Goal: Check status: Check status

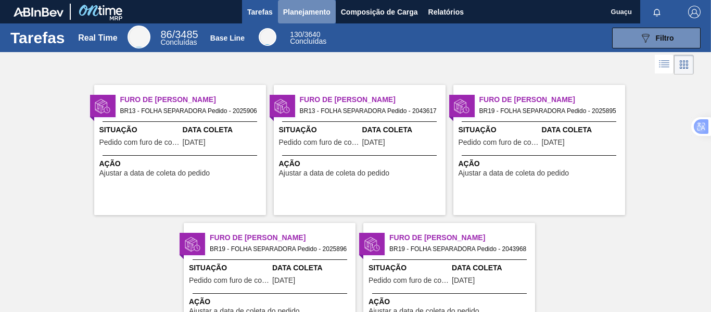
click at [300, 15] on span "Planejamento" at bounding box center [306, 12] width 47 height 12
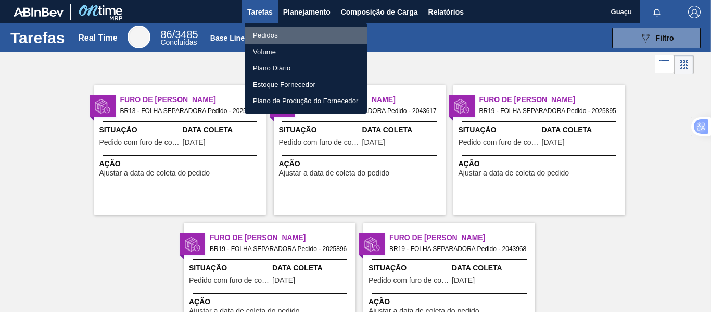
click at [271, 32] on li "Pedidos" at bounding box center [306, 35] width 122 height 17
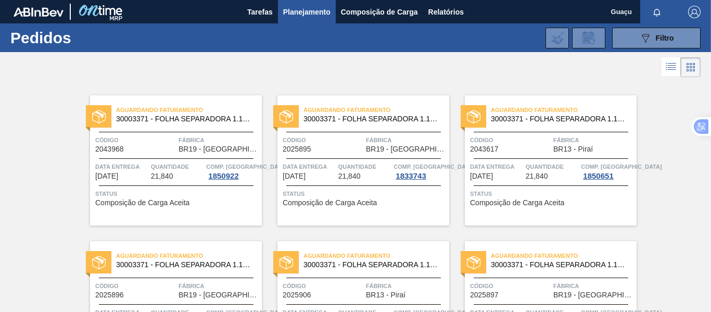
click at [181, 172] on div "Quantidade 21,840" at bounding box center [177, 170] width 53 height 19
click at [341, 171] on span "Quantidade" at bounding box center [364, 166] width 53 height 10
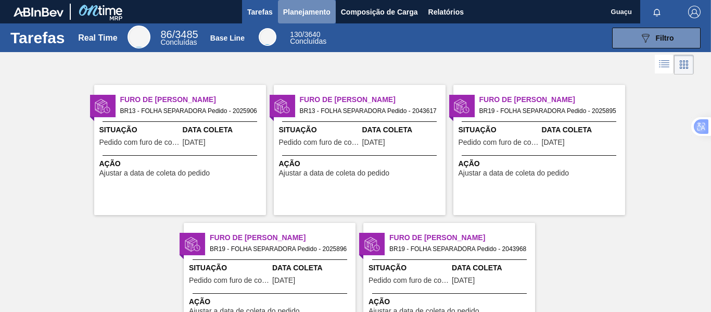
click at [302, 10] on span "Planejamento" at bounding box center [306, 12] width 47 height 12
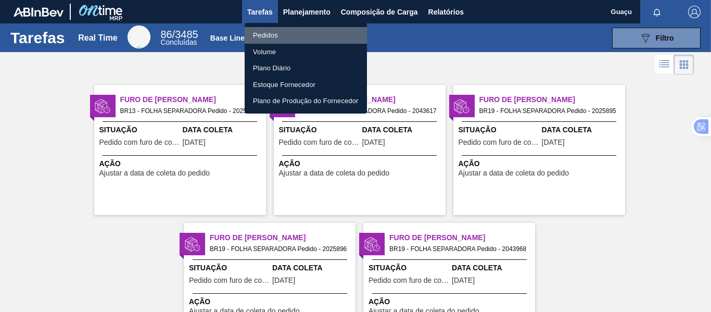
click at [284, 31] on li "Pedidos" at bounding box center [306, 35] width 122 height 17
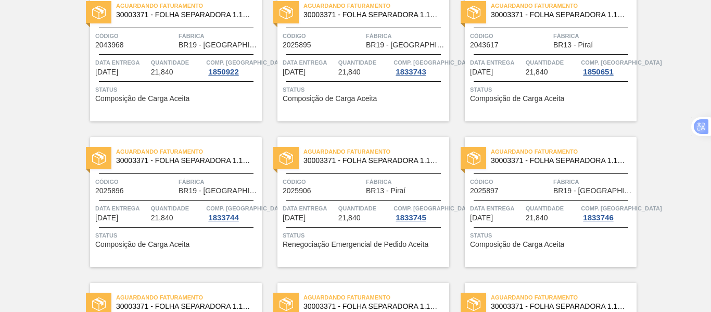
scroll to position [52, 0]
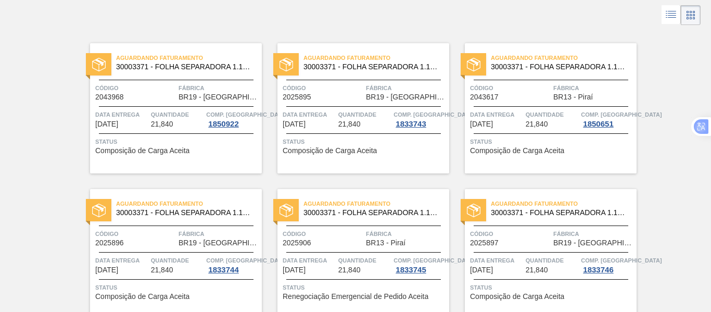
click at [538, 99] on div "Código 2043617" at bounding box center [510, 92] width 81 height 18
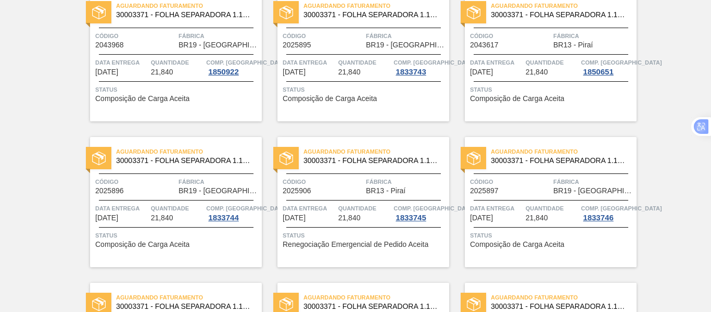
click at [194, 198] on div "Aguardando Faturamento 30003371 - FOLHA SEPARADORA 1.175 mm x 980 mm; Código 20…" at bounding box center [176, 202] width 172 height 130
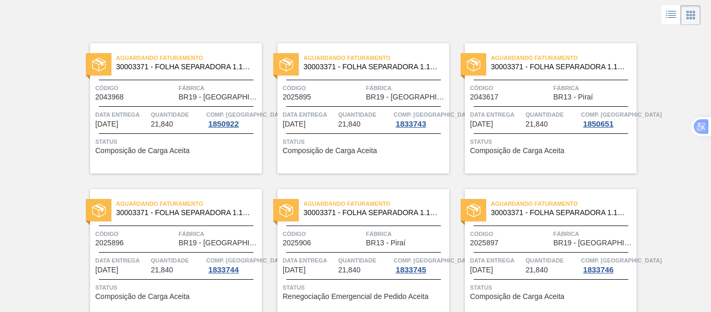
scroll to position [156, 0]
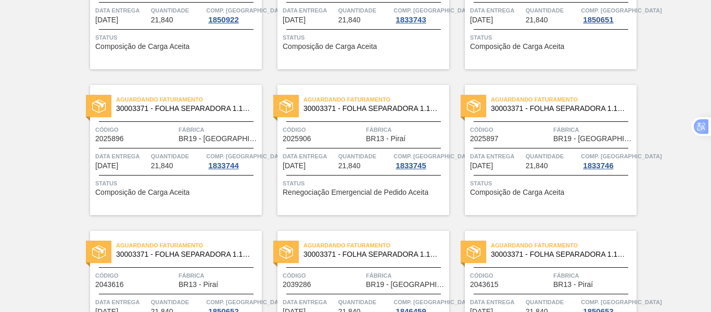
click at [336, 159] on div "Data Entrega [DATE] Quantidade 21,840 Comp. Carga 1833745" at bounding box center [363, 160] width 172 height 19
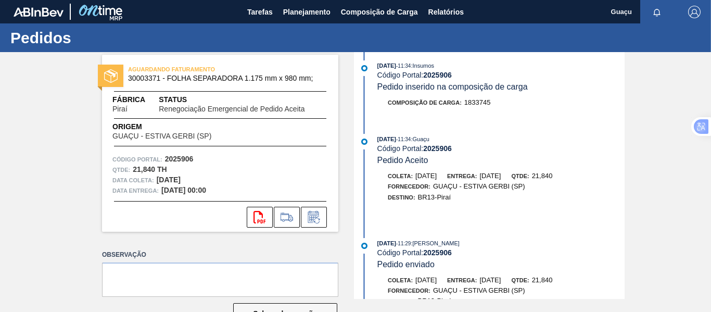
scroll to position [312, 0]
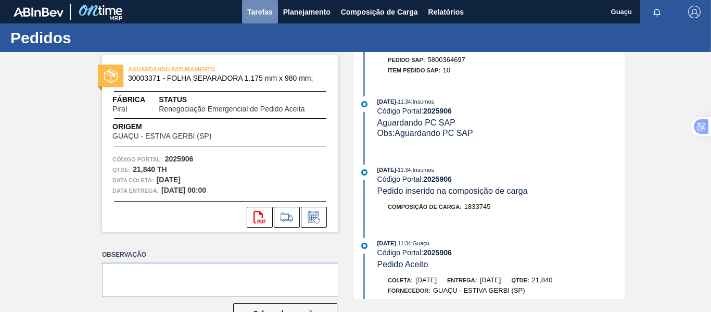
click at [260, 11] on span "Tarefas" at bounding box center [260, 12] width 26 height 12
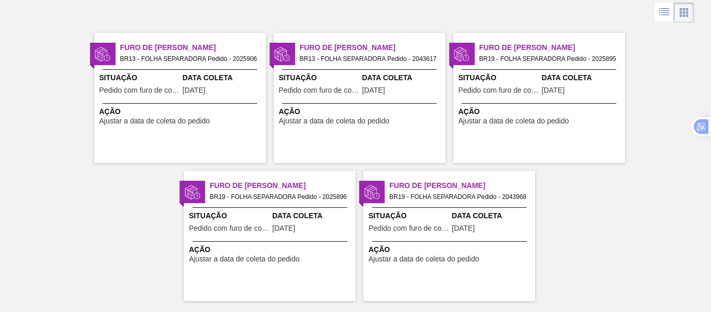
scroll to position [67, 0]
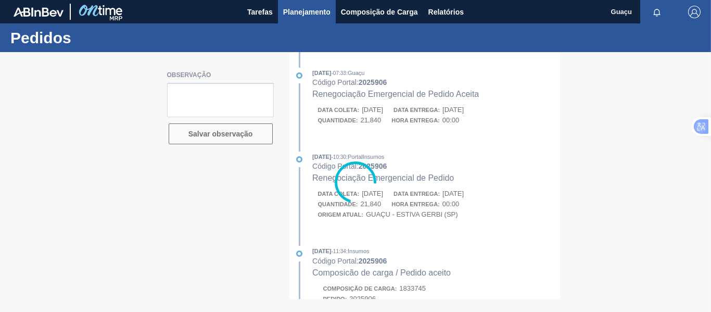
click at [305, 14] on span "Planejamento" at bounding box center [306, 12] width 47 height 12
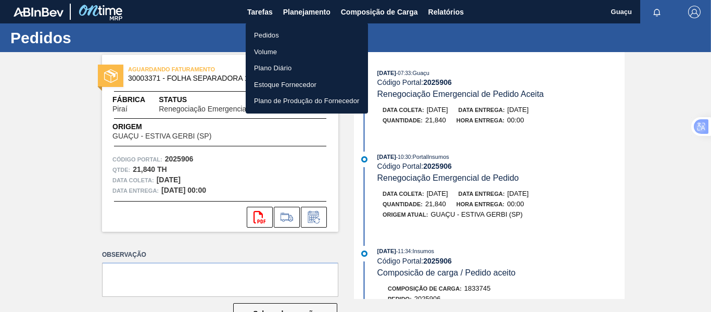
click at [192, 41] on div at bounding box center [355, 156] width 711 height 312
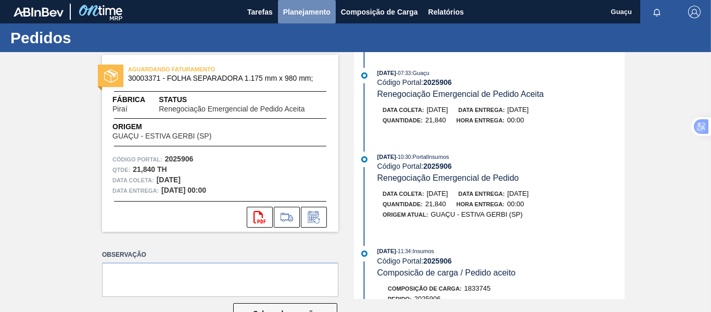
click at [305, 17] on span "Planejamento" at bounding box center [306, 12] width 47 height 12
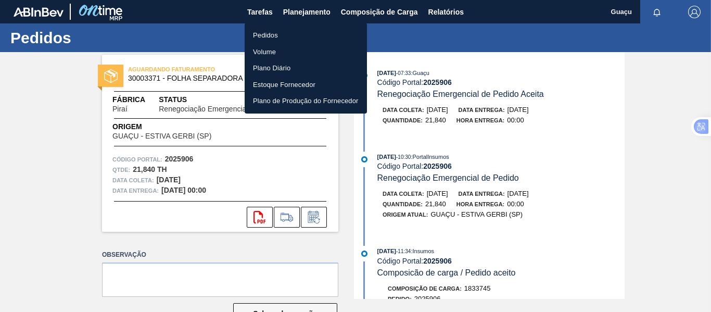
click at [288, 30] on li "Pedidos" at bounding box center [306, 35] width 122 height 17
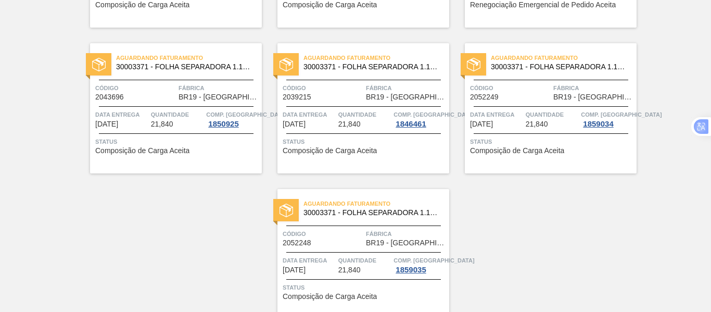
scroll to position [827, 0]
